Goal: Find specific page/section: Find specific page/section

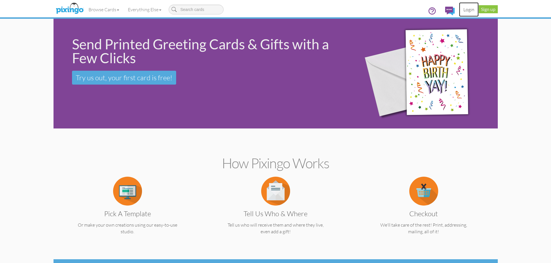
click at [469, 11] on link "Login" at bounding box center [469, 9] width 20 height 14
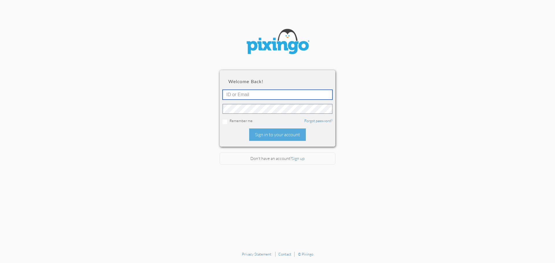
type input "[EMAIL_ADDRESS][DOMAIN_NAME]"
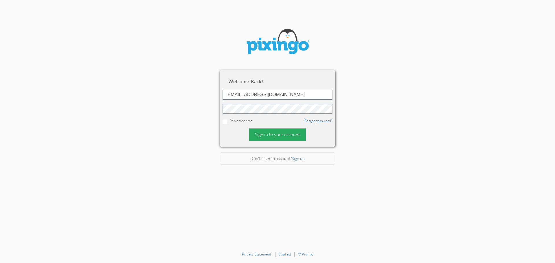
click at [289, 136] on div "Sign in to your account" at bounding box center [277, 135] width 57 height 12
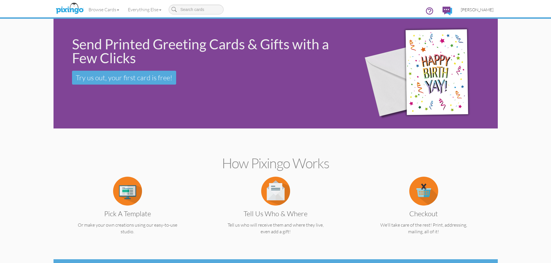
click at [489, 8] on span "[PERSON_NAME]" at bounding box center [477, 9] width 33 height 5
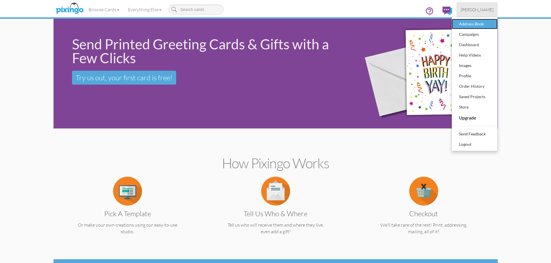
click at [484, 24] on div "Address Book" at bounding box center [475, 24] width 34 height 9
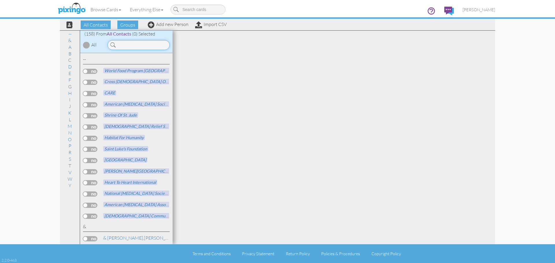
click at [130, 45] on input at bounding box center [139, 45] width 62 height 10
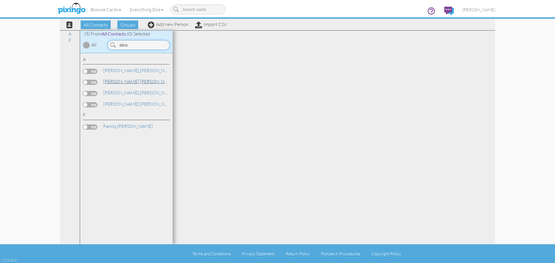
type input "abra"
click at [126, 80] on link "[PERSON_NAME]" at bounding box center [140, 81] width 74 height 7
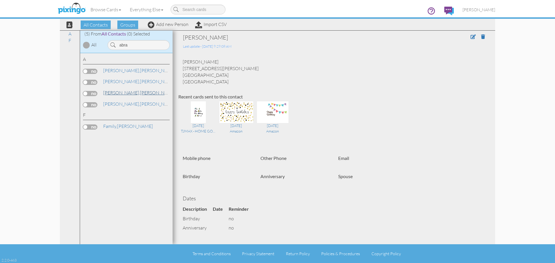
click at [124, 92] on link "[PERSON_NAME] [GEOGRAPHIC_DATA]" at bounding box center [162, 92] width 118 height 7
